Goal: Find specific page/section: Find specific page/section

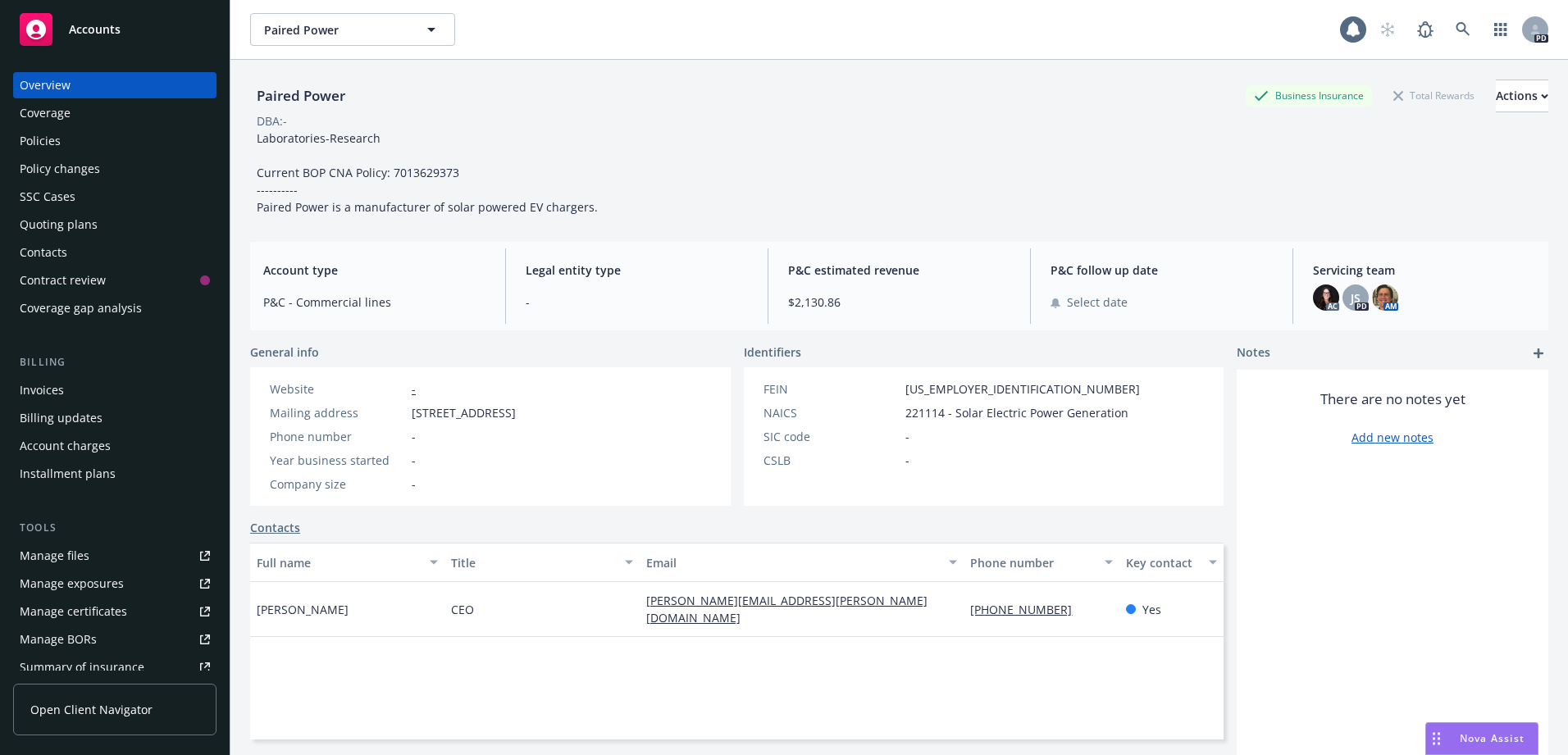
click at [129, 22] on div "Accounts" at bounding box center [115, 29] width 190 height 33
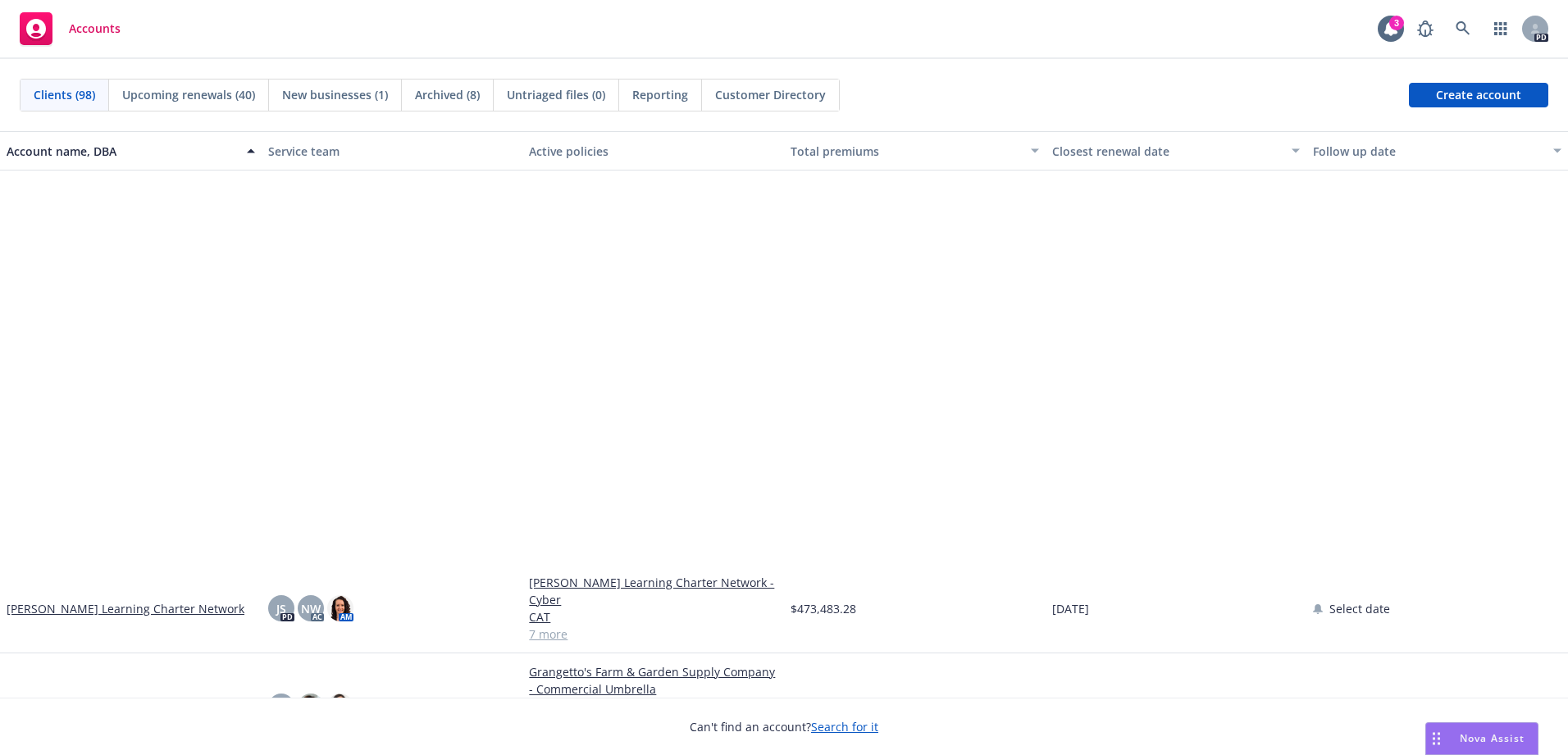
scroll to position [1804, 0]
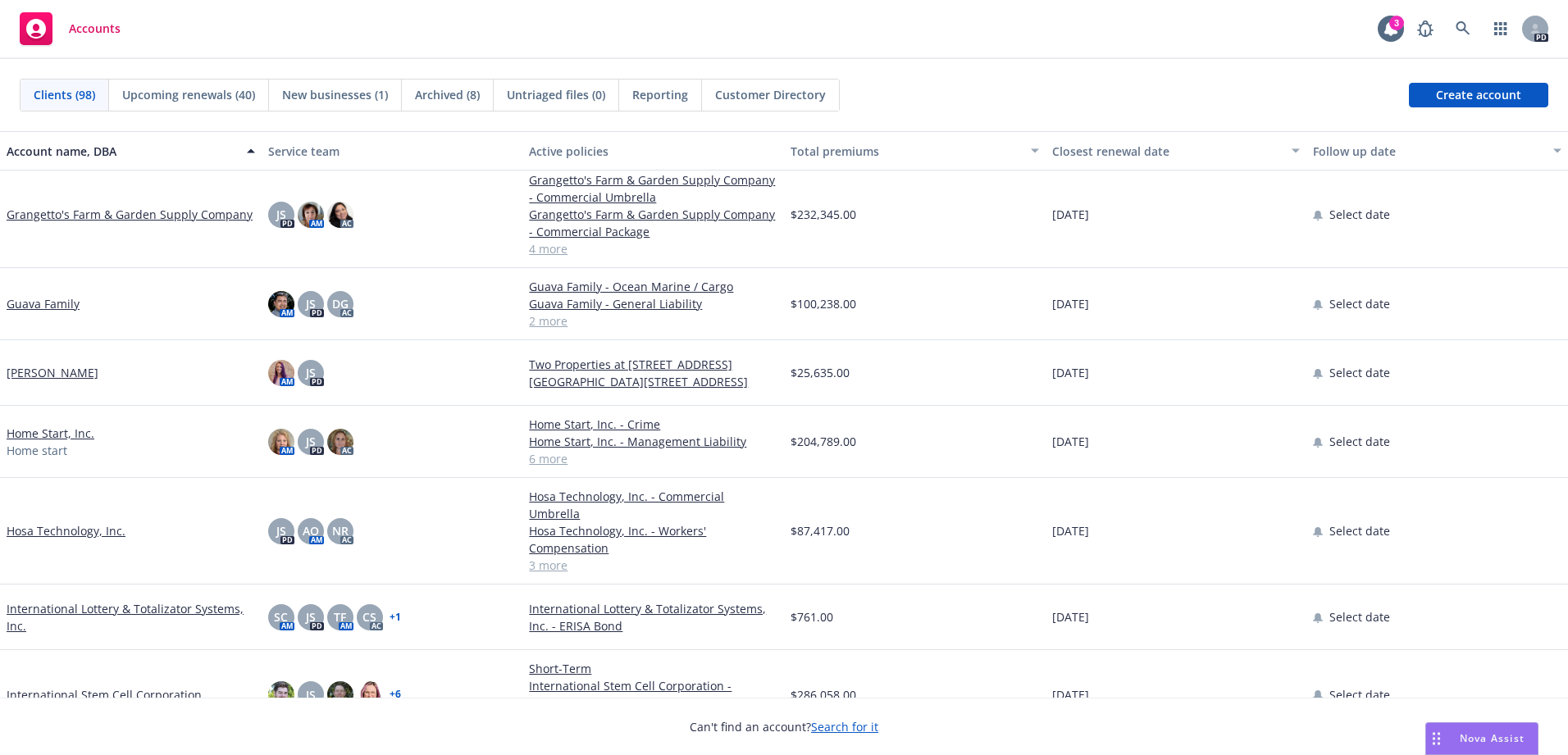
click at [51, 425] on link "Home Start, Inc." at bounding box center [50, 433] width 88 height 17
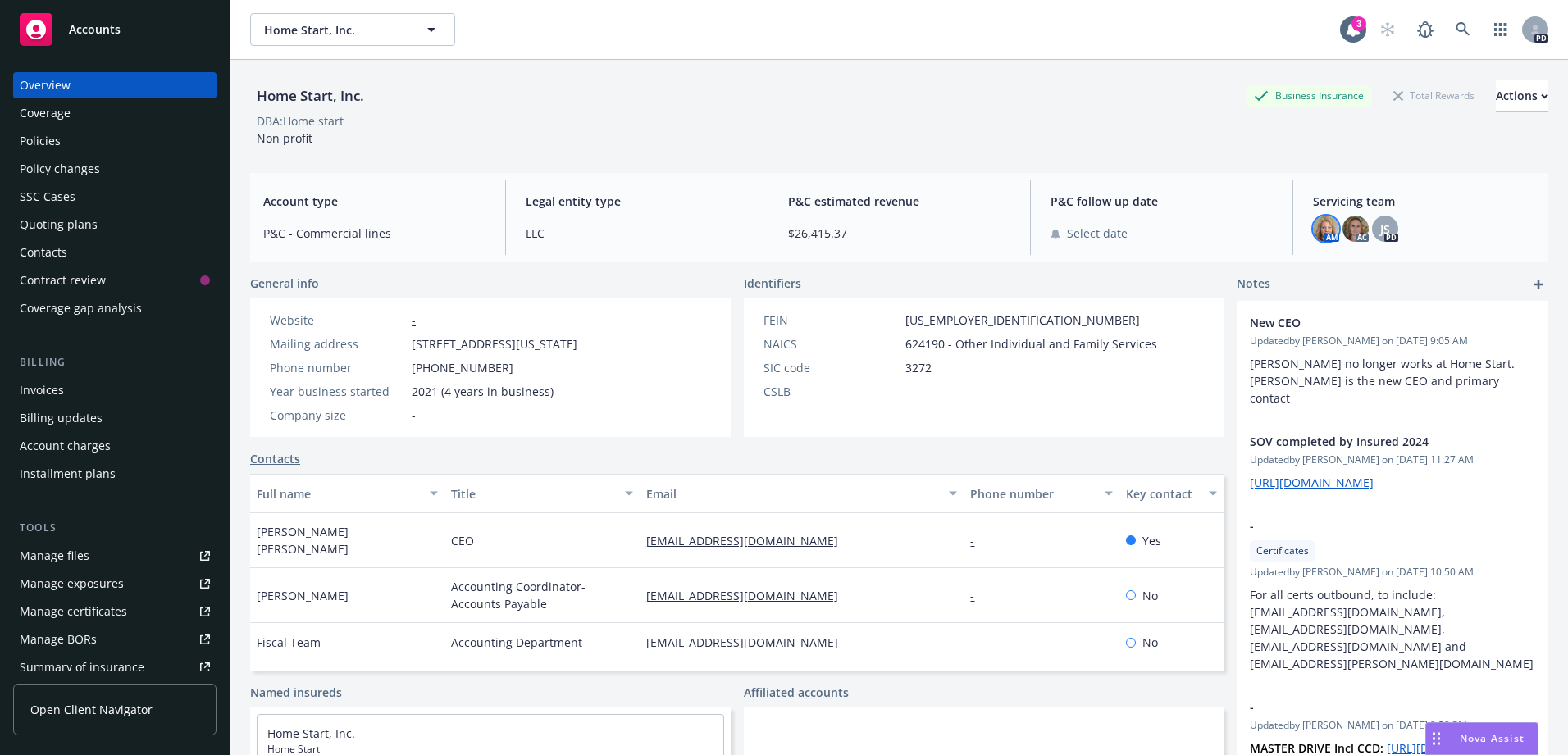
click at [1320, 228] on img at bounding box center [1326, 229] width 26 height 26
click at [1353, 227] on img at bounding box center [1355, 229] width 26 height 26
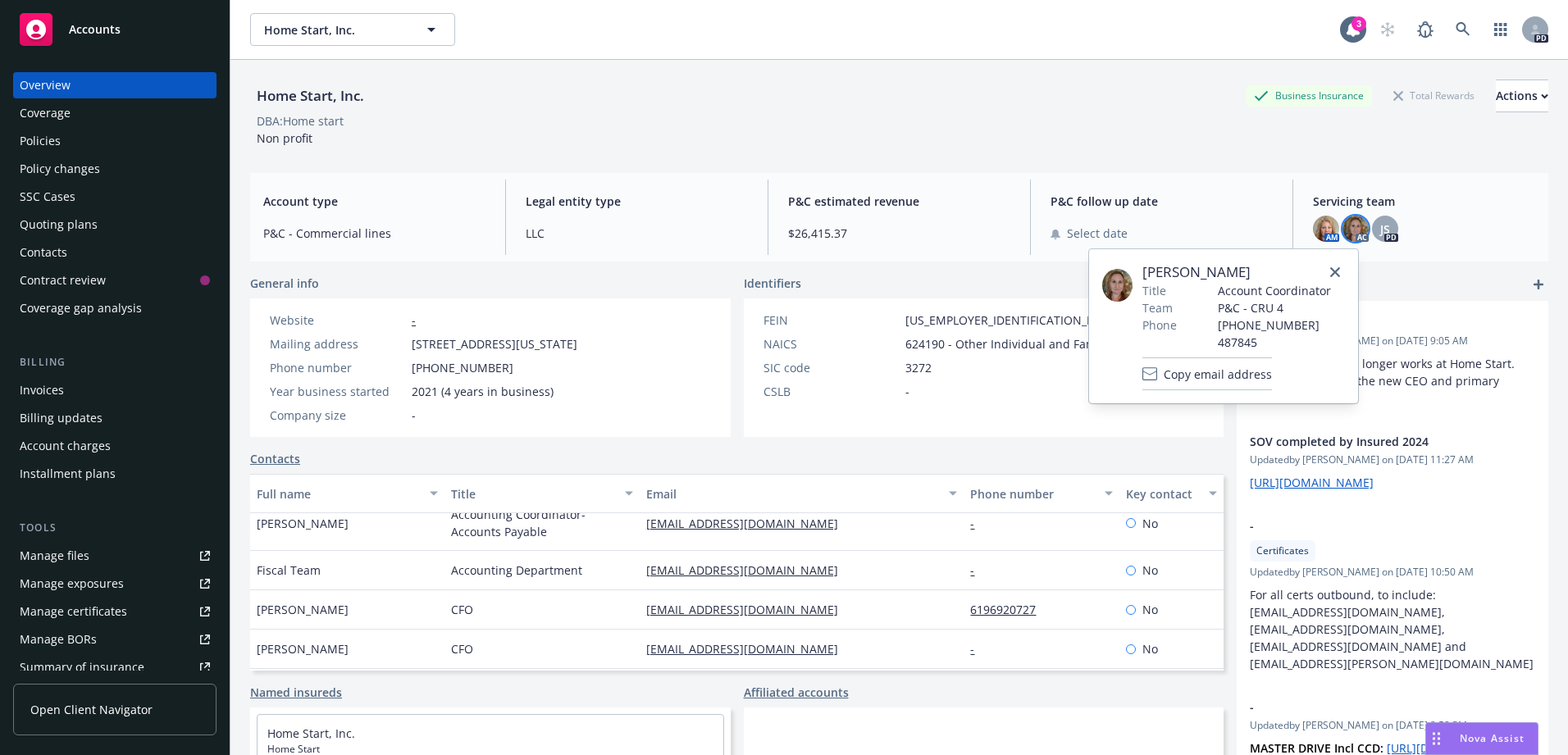
scroll to position [82, 0]
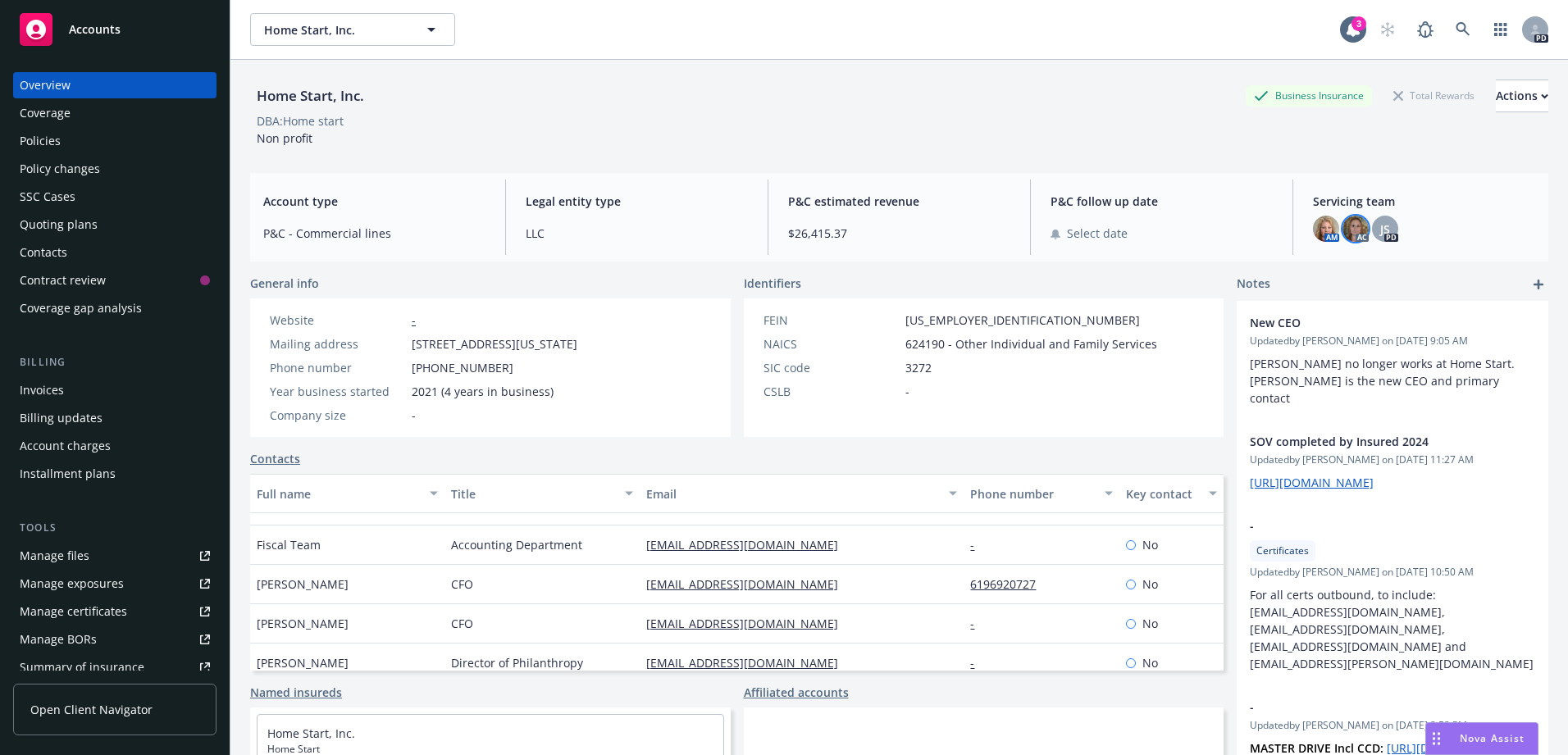
drag, startPoint x: 41, startPoint y: 139, endPoint x: 77, endPoint y: 142, distance: 36.1
click at [42, 139] on div "Policies" at bounding box center [40, 141] width 41 height 26
